Goal: Find specific page/section: Find specific page/section

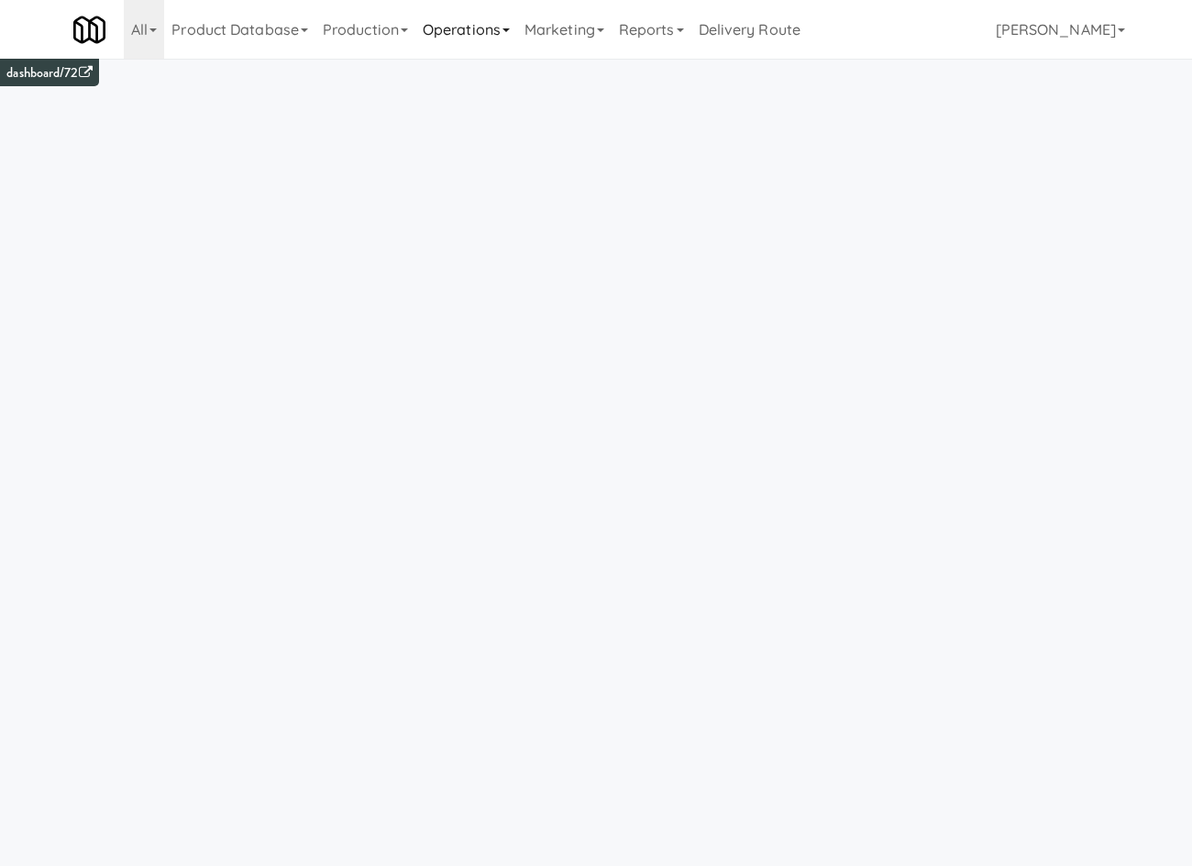
click at [444, 15] on link "Operations" at bounding box center [466, 29] width 102 height 59
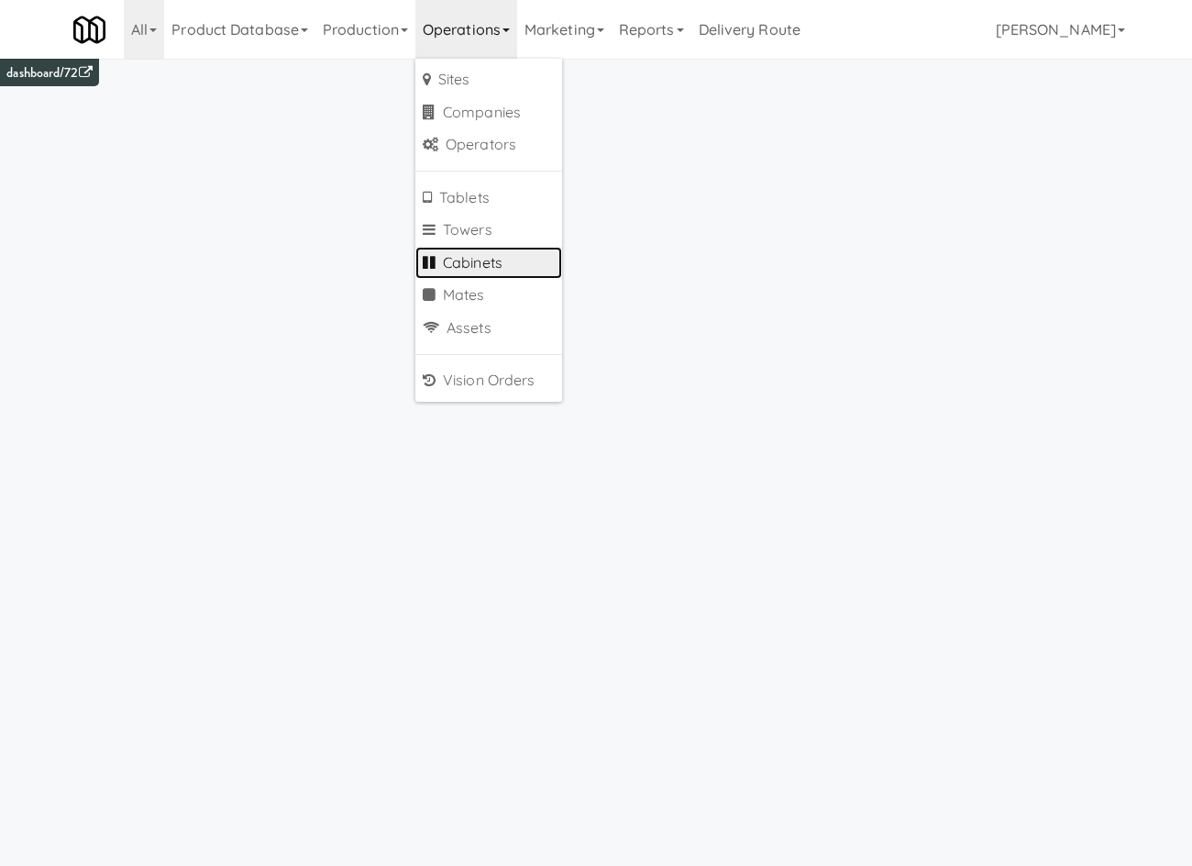
click at [498, 263] on link "Cabinets" at bounding box center [488, 263] width 147 height 33
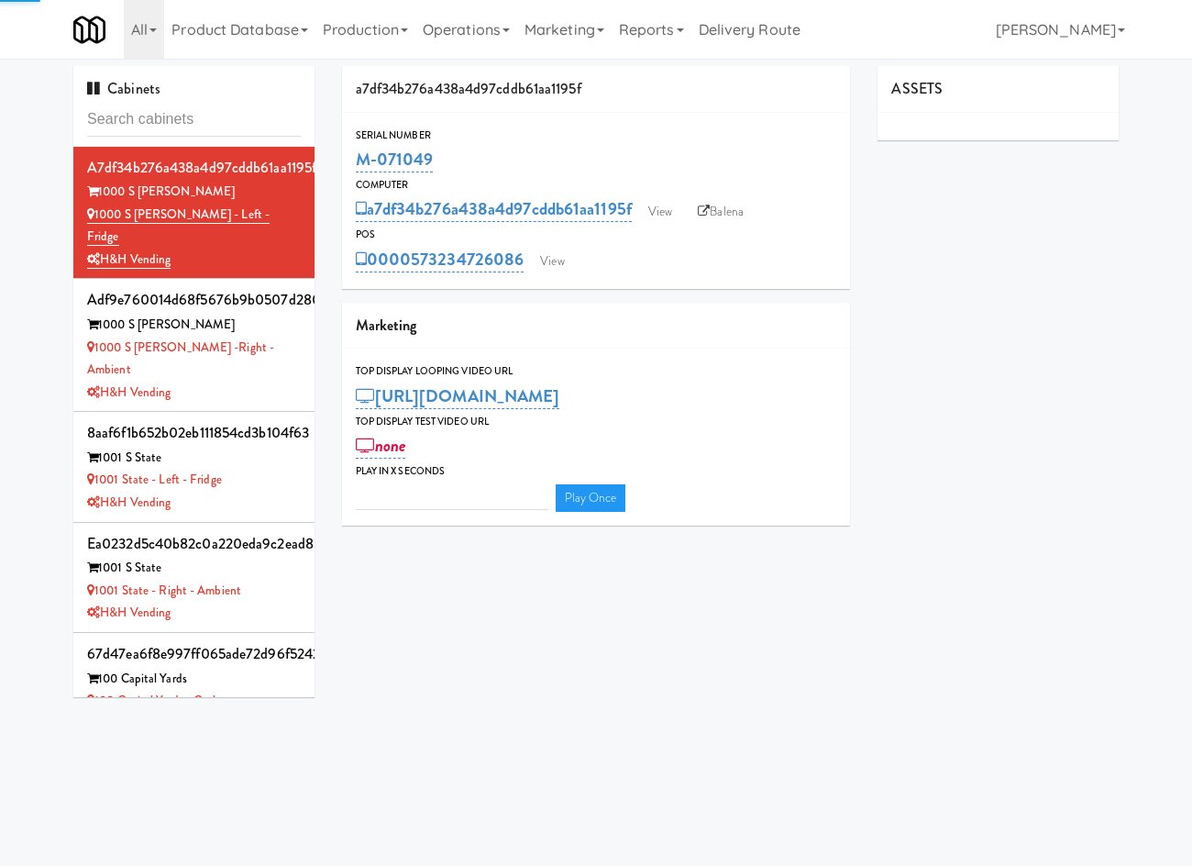
type input "3"
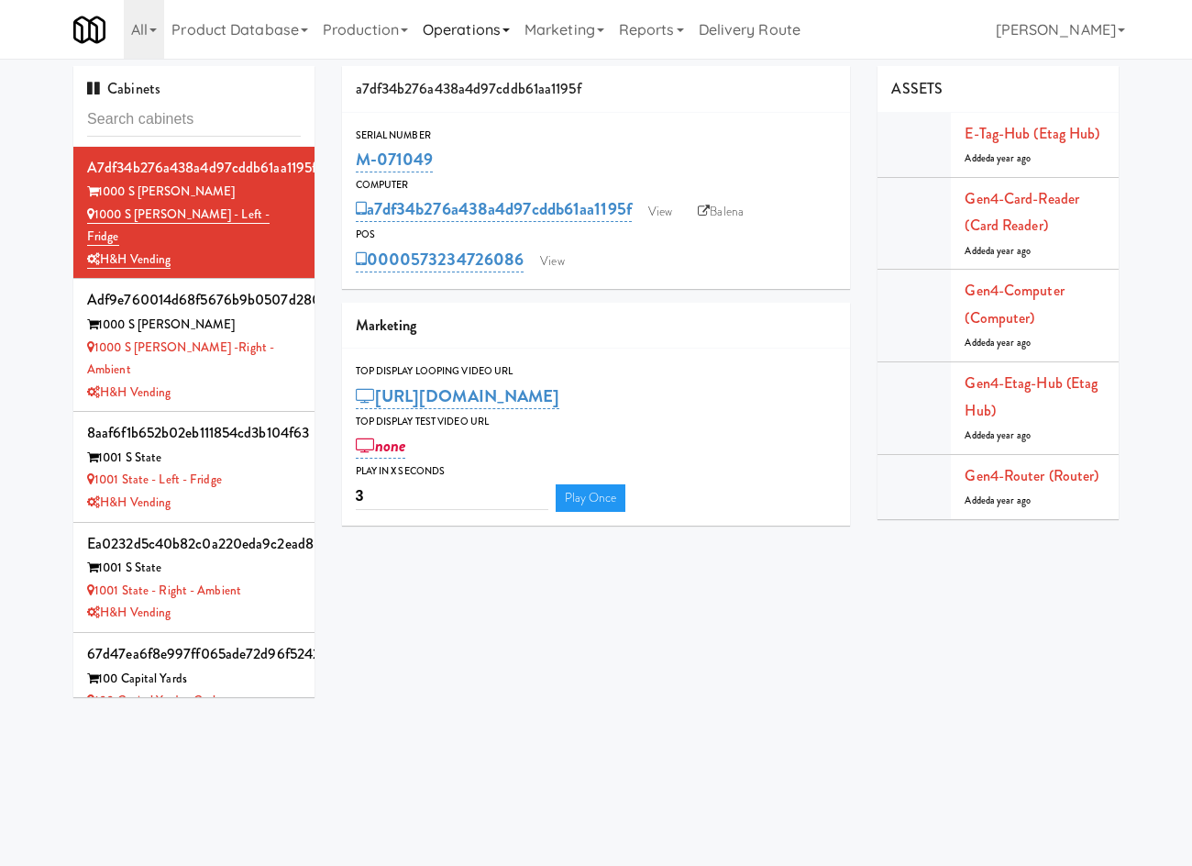
click at [471, 36] on link "Operations" at bounding box center [466, 29] width 102 height 59
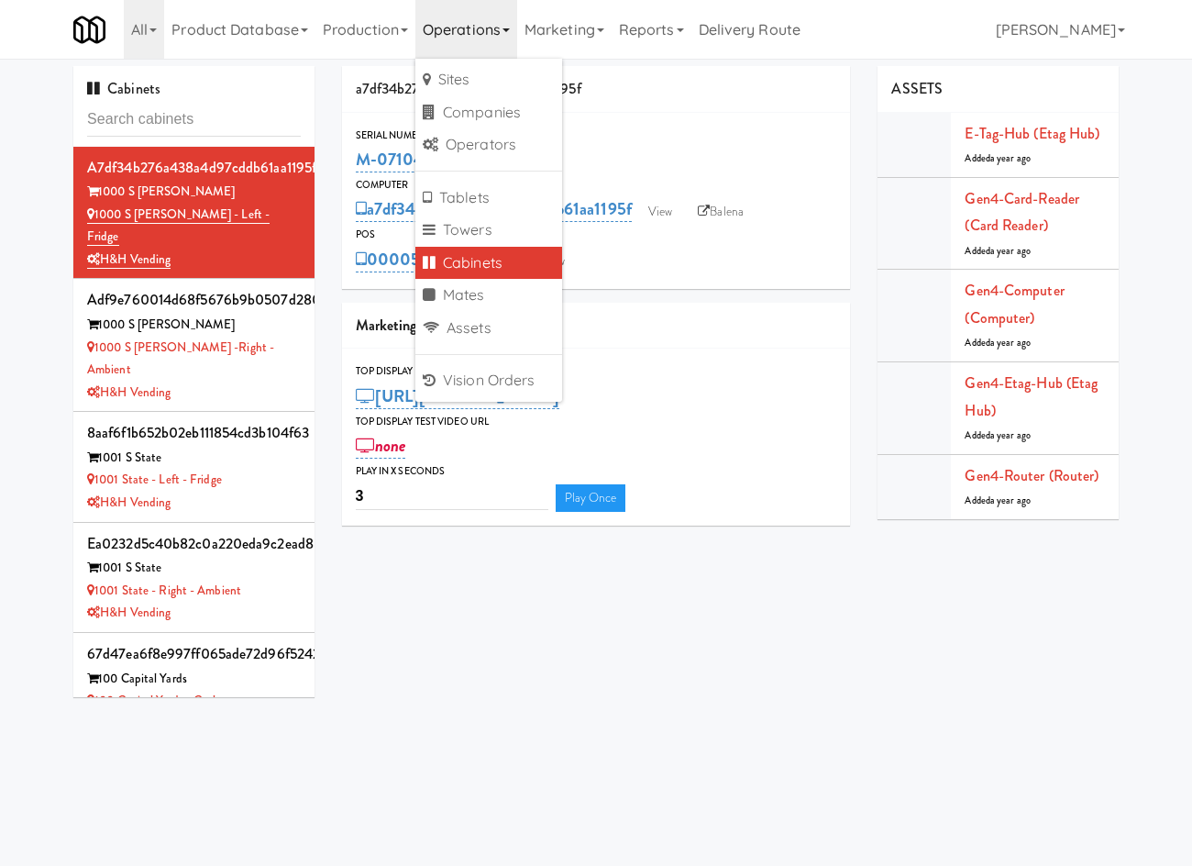
click at [352, 682] on div "Cabinets a7df34b276a438a4d97cddb61aa1195f 1000 S [PERSON_NAME] 1000 S [PERSON_N…" at bounding box center [596, 388] width 1073 height 645
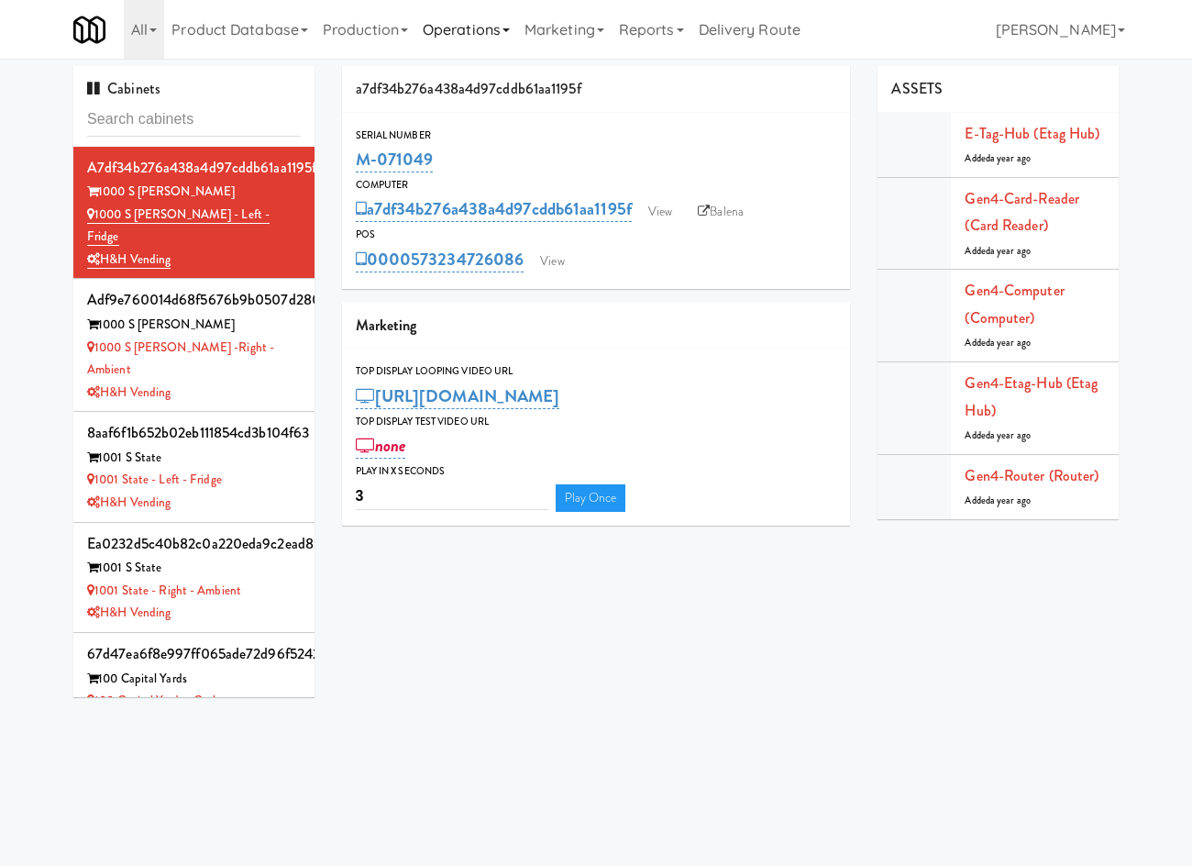
click at [517, 44] on link "Operations" at bounding box center [466, 29] width 102 height 59
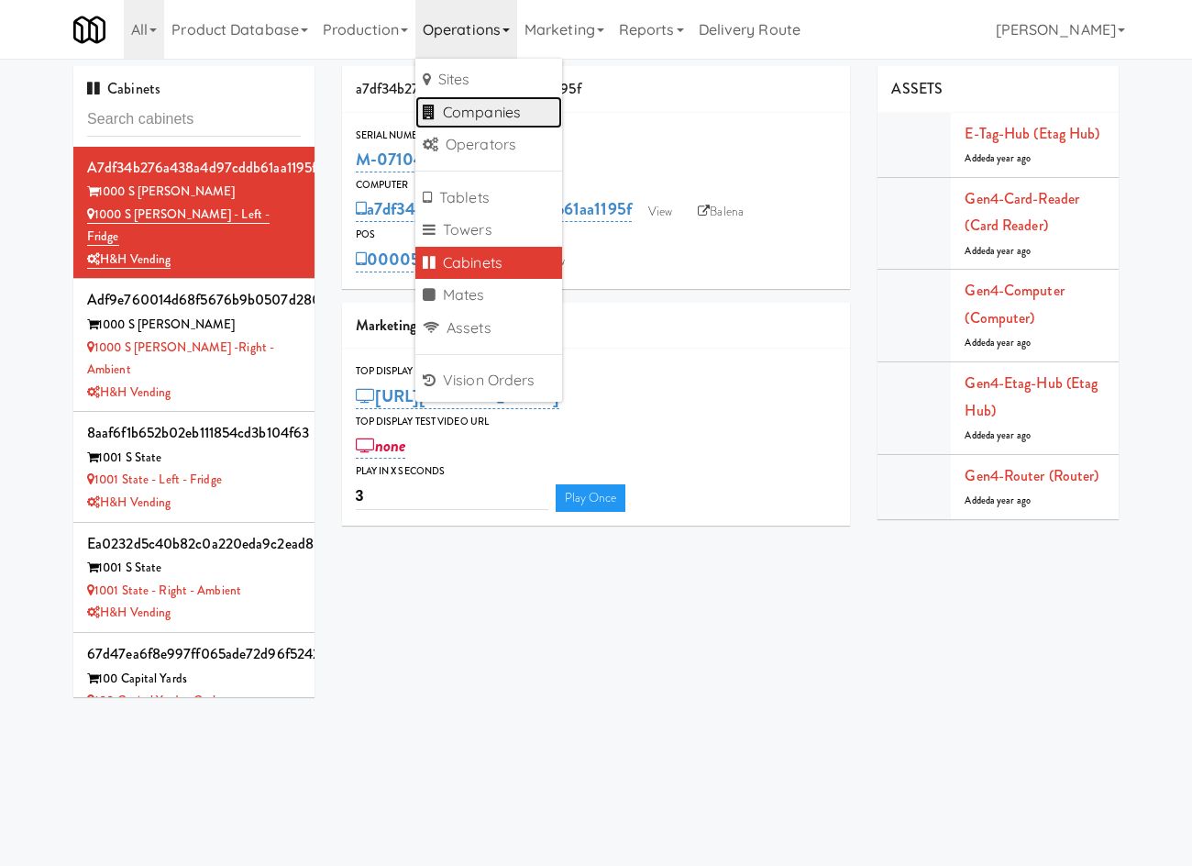
click at [515, 122] on link "Companies" at bounding box center [488, 112] width 147 height 33
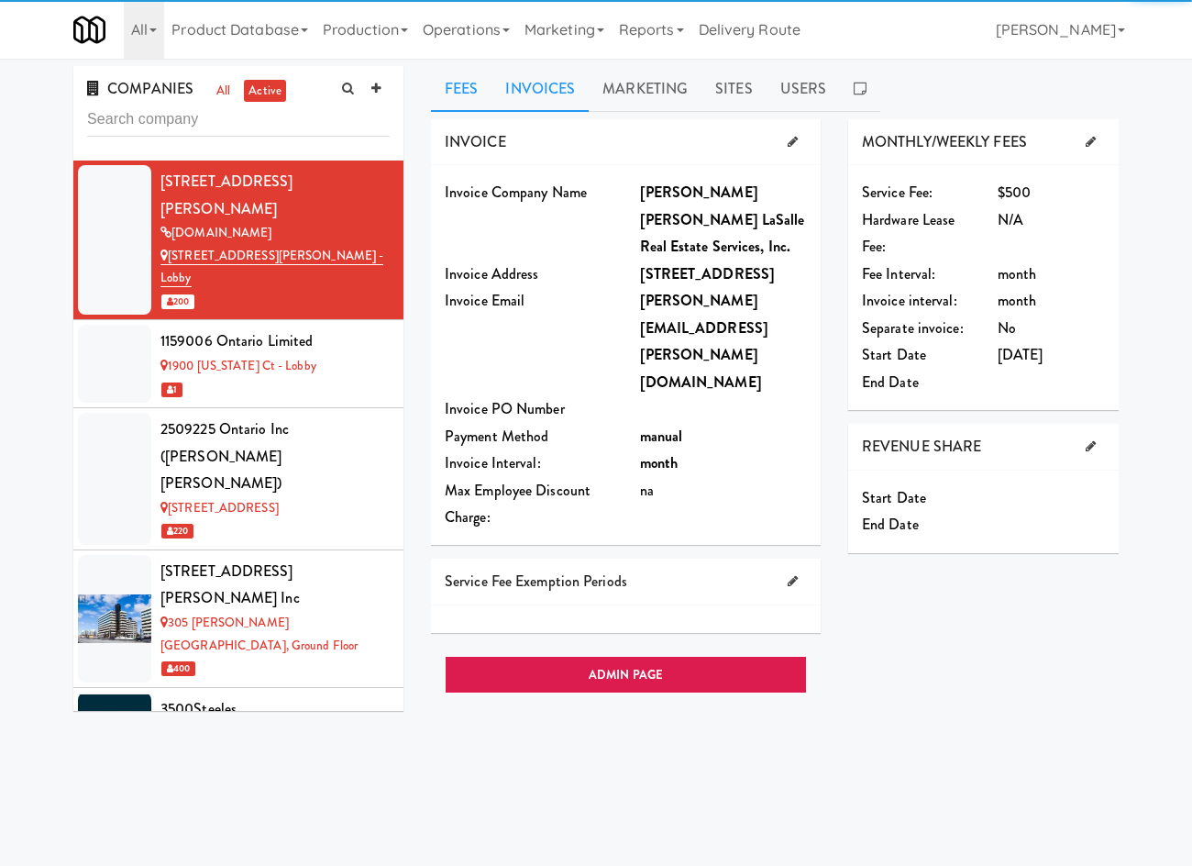
click at [543, 85] on link "Invoices" at bounding box center [540, 89] width 97 height 46
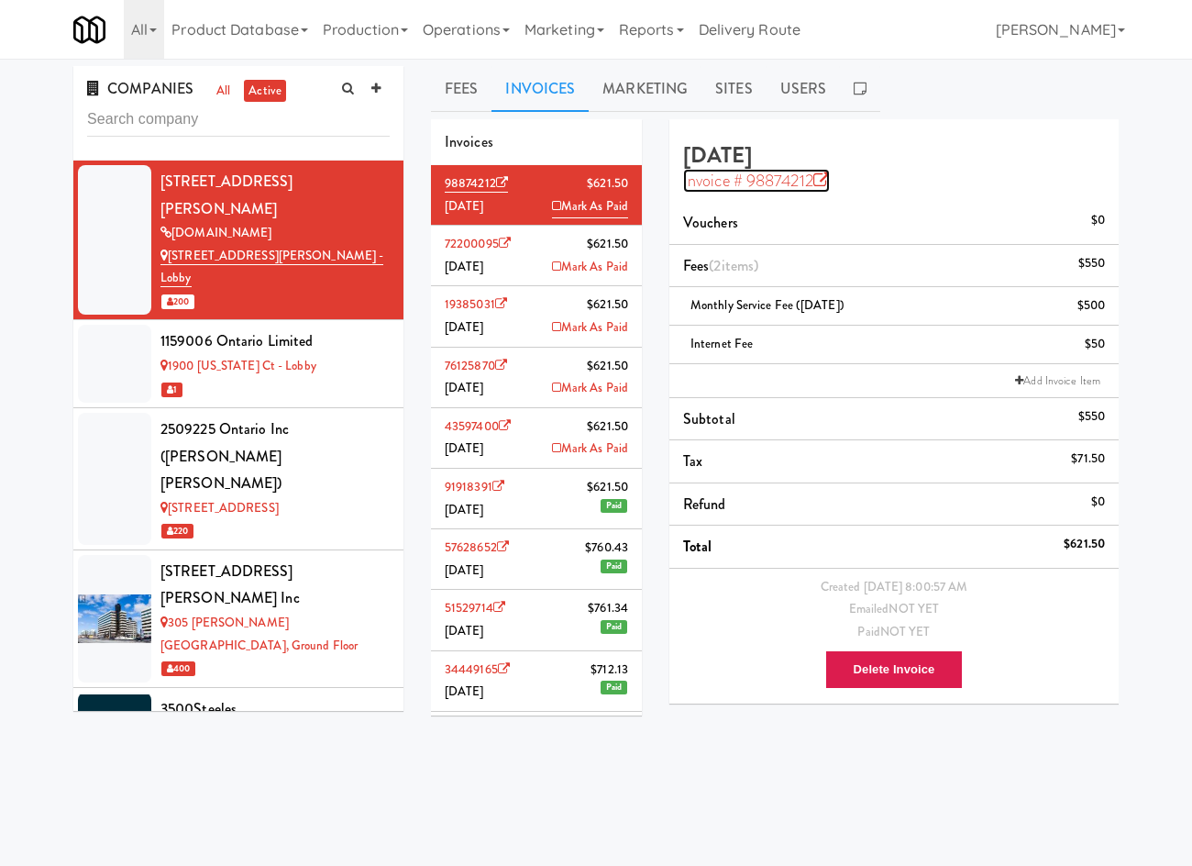
click at [720, 188] on link "Invoice # 98874212" at bounding box center [756, 181] width 147 height 24
click at [630, 40] on link "Reports" at bounding box center [652, 29] width 80 height 59
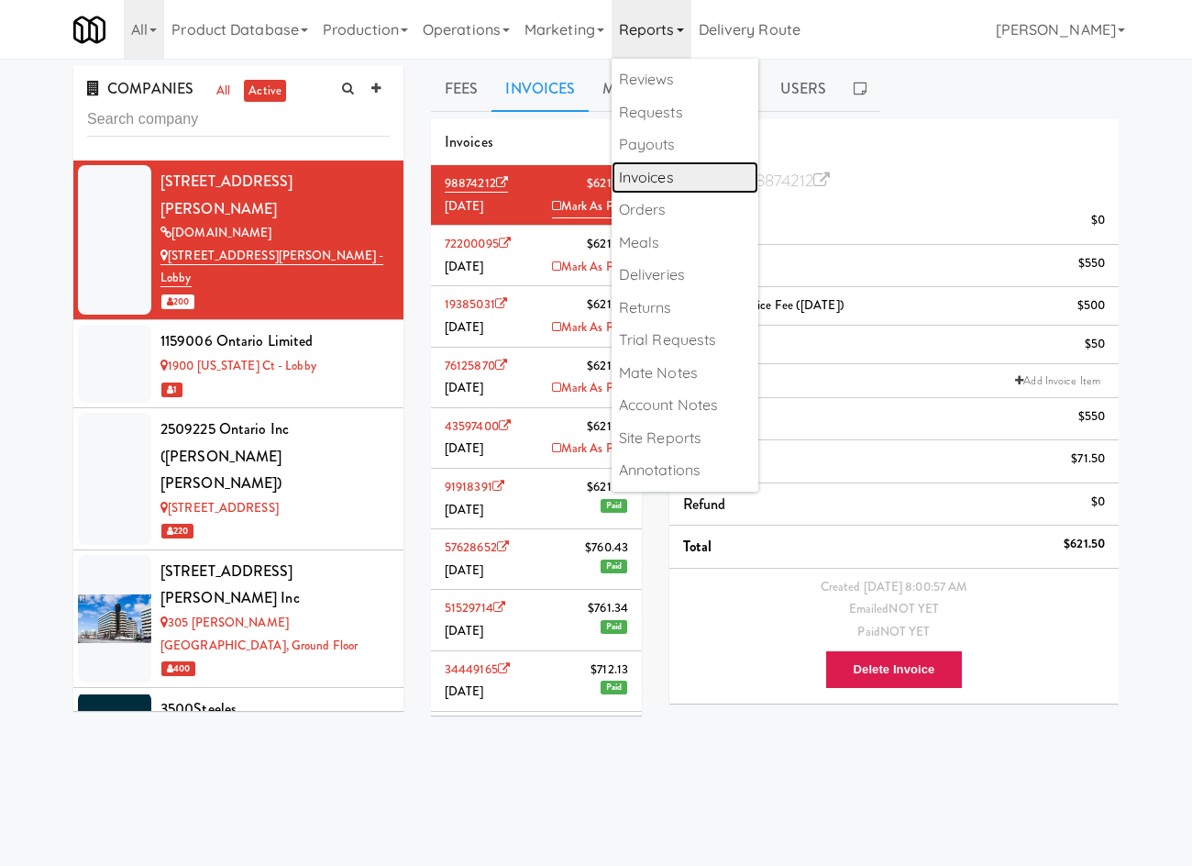
click at [682, 171] on link "Invoices" at bounding box center [685, 177] width 147 height 33
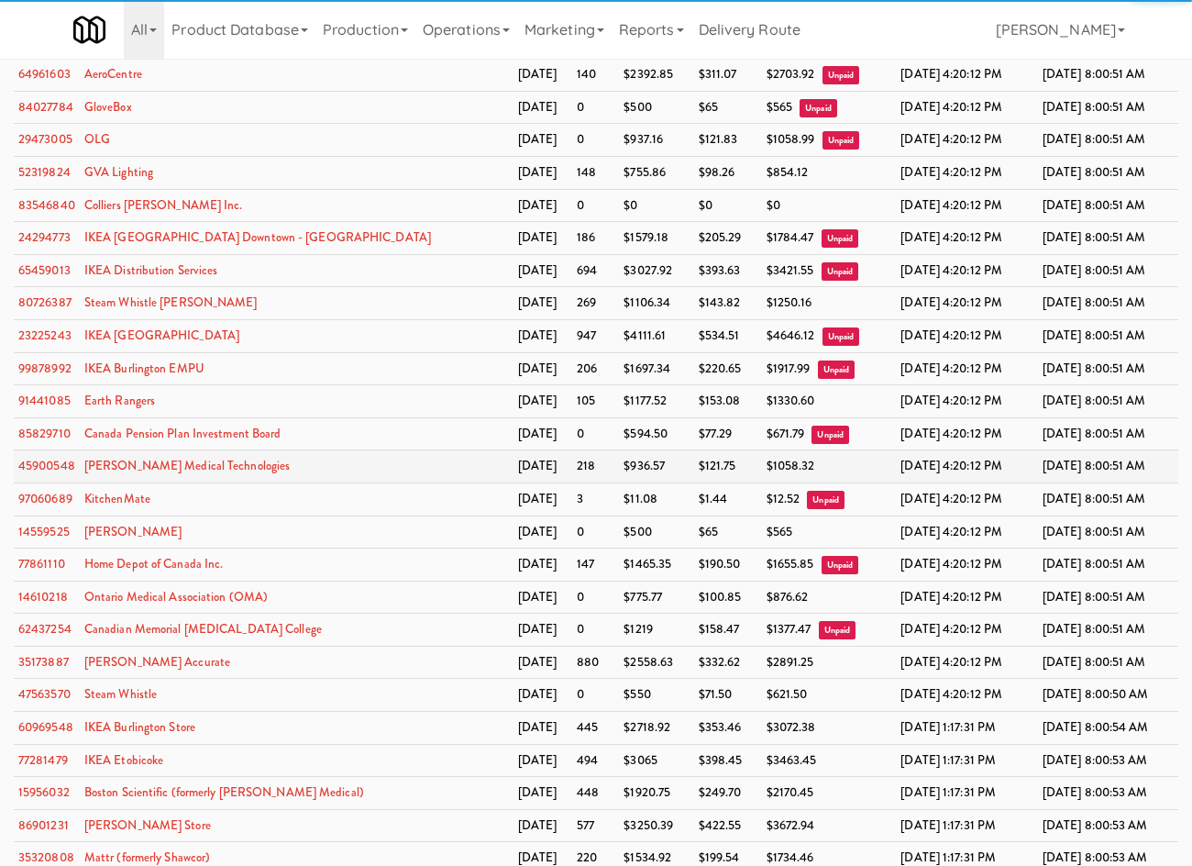
scroll to position [3357, 0]
